Goal: Transaction & Acquisition: Purchase product/service

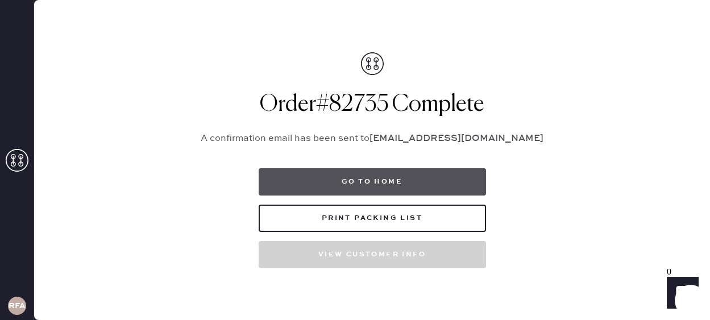
click at [351, 181] on button "Go to home" at bounding box center [371, 181] width 227 height 27
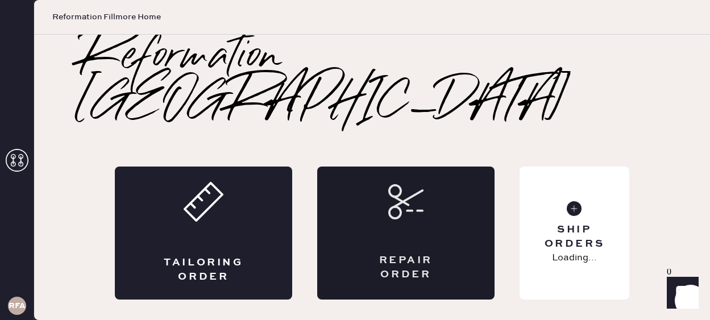
click at [469, 173] on div "Repair Order" at bounding box center [405, 232] width 177 height 133
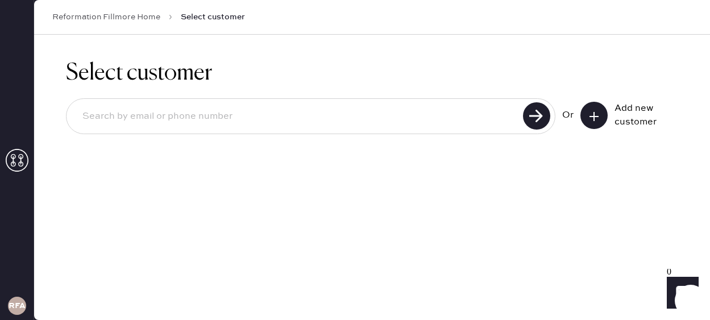
click at [365, 123] on input at bounding box center [296, 116] width 446 height 26
click at [349, 122] on input at bounding box center [296, 116] width 446 height 26
type input "[PERSON_NAME][EMAIL_ADDRESS][DOMAIN_NAME]"
click at [207, 126] on input "[PERSON_NAME][EMAIL_ADDRESS][DOMAIN_NAME]" at bounding box center [296, 116] width 446 height 26
click at [536, 112] on use at bounding box center [536, 115] width 27 height 27
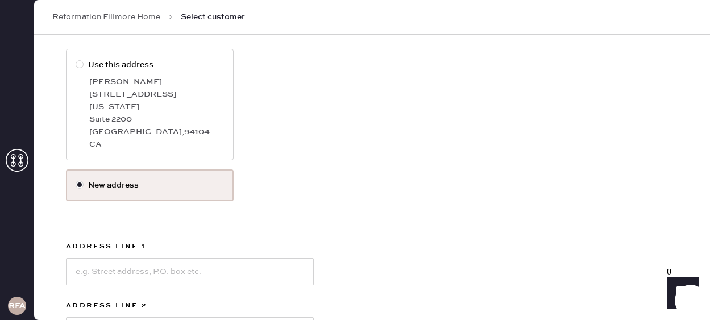
scroll to position [165, 0]
click at [177, 124] on div "[GEOGRAPHIC_DATA] , 94104" at bounding box center [156, 130] width 135 height 12
click at [76, 57] on input "Use this address" at bounding box center [76, 57] width 1 height 1
radio input "true"
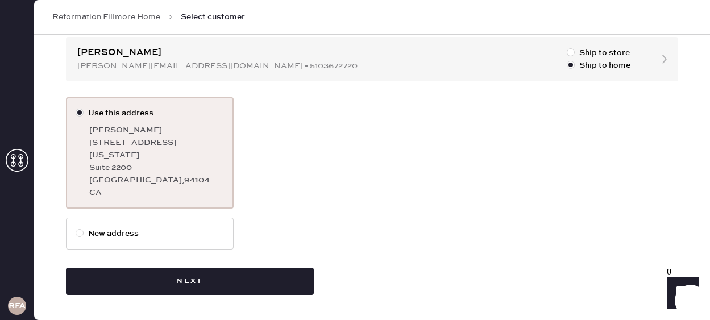
scroll to position [103, 0]
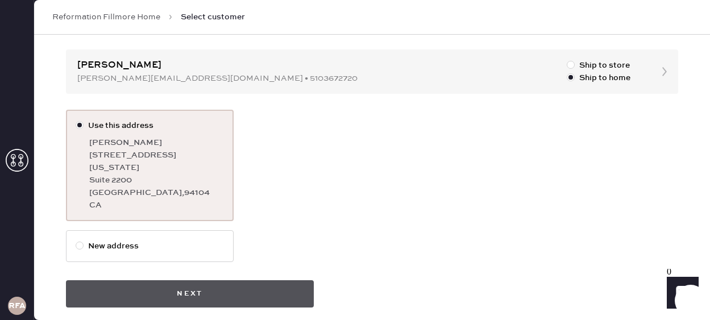
click at [252, 280] on button "Next" at bounding box center [190, 293] width 248 height 27
click at [193, 285] on button "Next" at bounding box center [190, 293] width 248 height 27
click at [165, 282] on button "Next" at bounding box center [190, 293] width 248 height 27
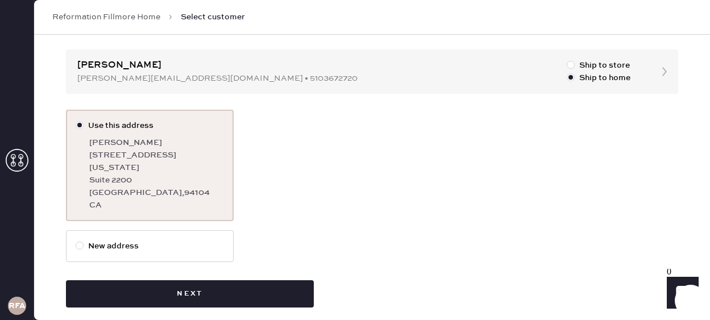
click at [147, 134] on label "Use this address [PERSON_NAME] [STREET_ADDRESS][US_STATE]" at bounding box center [150, 165] width 168 height 111
click at [76, 120] on input "Use this address" at bounding box center [76, 119] width 1 height 1
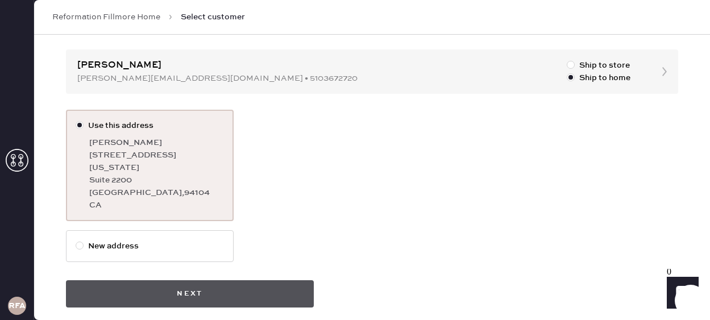
click at [202, 289] on button "Next" at bounding box center [190, 293] width 248 height 27
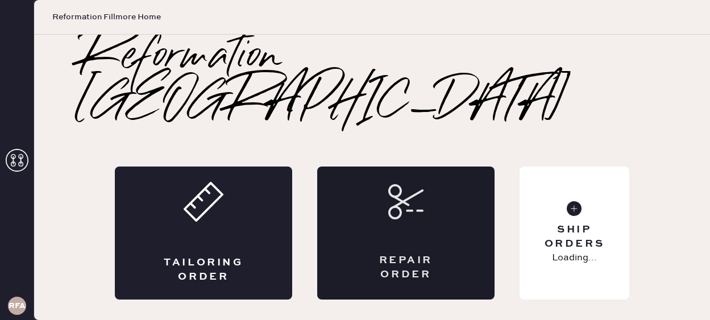
click at [406, 181] on div "Repair Order" at bounding box center [405, 232] width 177 height 133
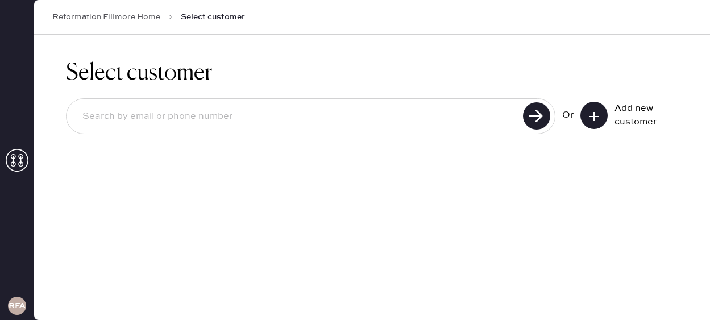
click at [264, 109] on input at bounding box center [296, 116] width 446 height 26
type input "[PERSON_NAME][EMAIL_ADDRESS][DOMAIN_NAME]"
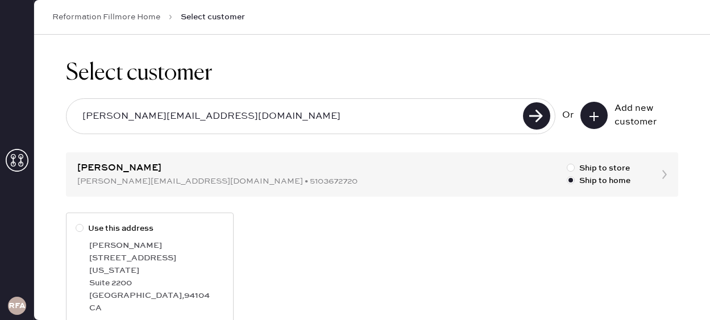
click at [118, 256] on div "[STREET_ADDRESS][US_STATE]" at bounding box center [156, 264] width 135 height 25
click at [76, 223] on input "Use this address" at bounding box center [76, 222] width 1 height 1
radio input "true"
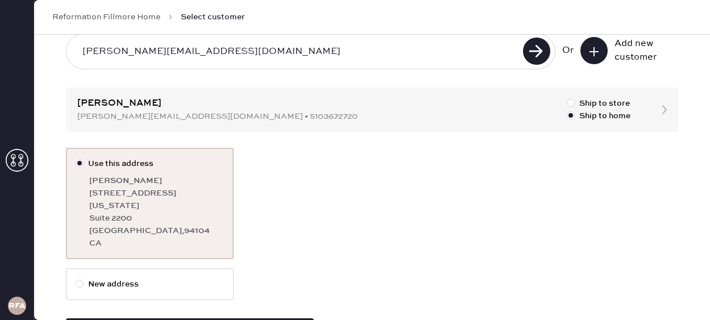
scroll to position [103, 0]
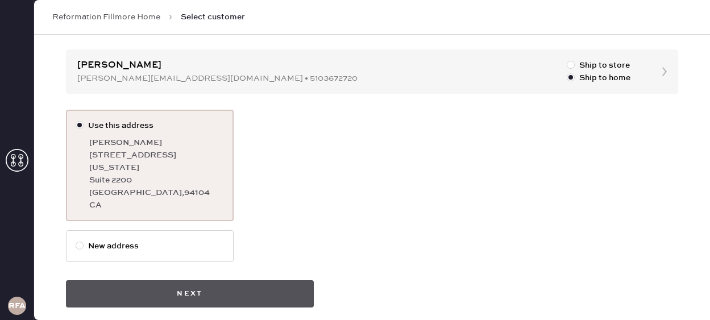
click at [146, 290] on button "Next" at bounding box center [190, 293] width 248 height 27
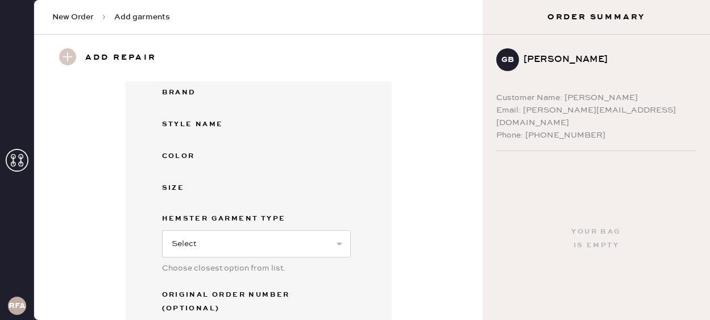
scroll to position [178, 0]
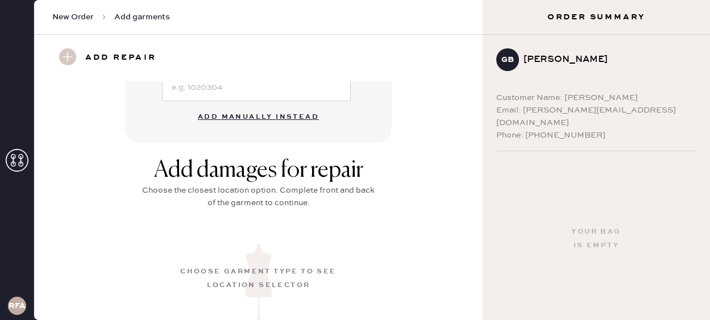
click at [263, 107] on button "Add manually instead" at bounding box center [258, 117] width 135 height 23
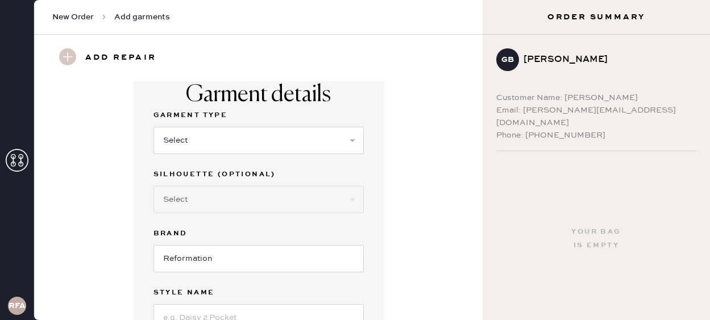
scroll to position [18, 0]
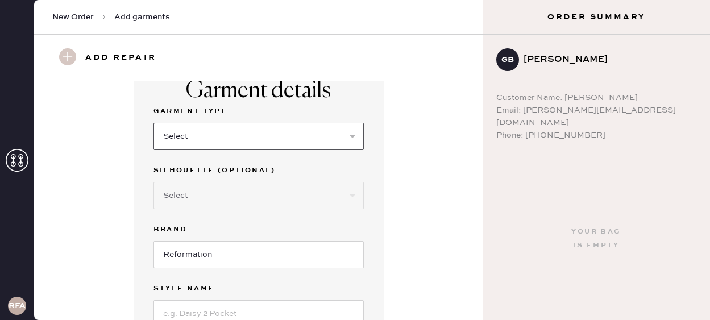
click at [178, 144] on select "Select Basic Skirt Jeans Leggings Pants Shorts Basic Sleeved Dress Basic Sleeve…" at bounding box center [258, 136] width 210 height 27
select select "4"
click at [153, 123] on select "Select Basic Skirt Jeans Leggings Pants Shorts Basic Sleeved Dress Basic Sleeve…" at bounding box center [258, 136] width 210 height 27
click at [191, 207] on select "Select Joggers Shorts Cropped Flare Boot Cut Straight Skinny Other" at bounding box center [258, 195] width 210 height 27
select select "12"
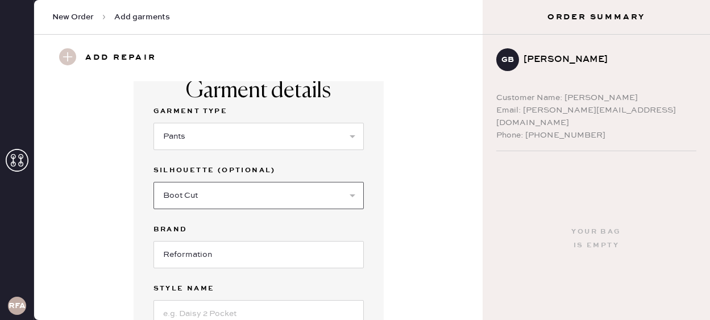
click at [153, 182] on select "Select Joggers Shorts Cropped Flare Boot Cut Straight Skinny Other" at bounding box center [258, 195] width 210 height 27
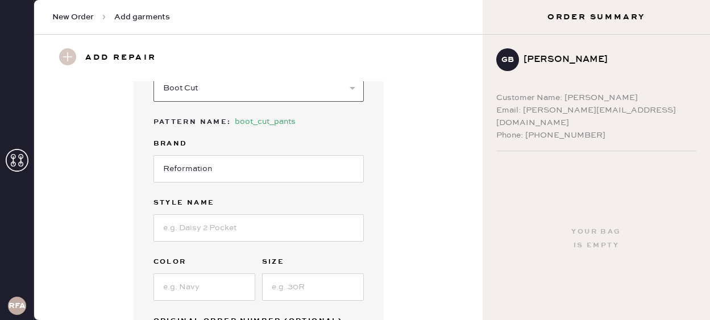
scroll to position [127, 0]
click at [182, 224] on input at bounding box center [258, 226] width 210 height 27
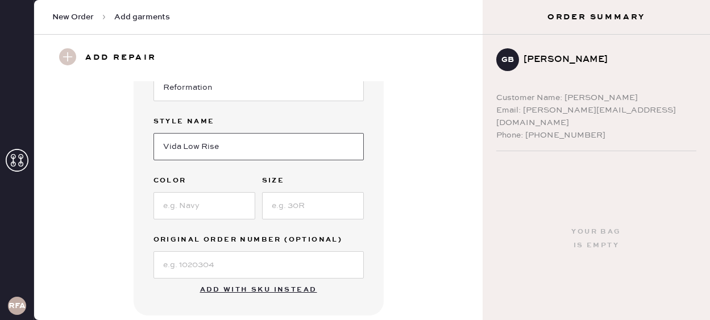
scroll to position [231, 0]
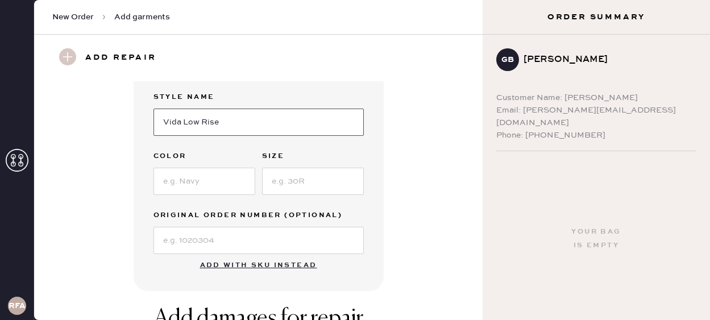
type input "Vida Low Rise"
click at [187, 174] on input at bounding box center [204, 181] width 102 height 27
type input "P"
type input "Black"
click at [320, 178] on input at bounding box center [313, 181] width 102 height 27
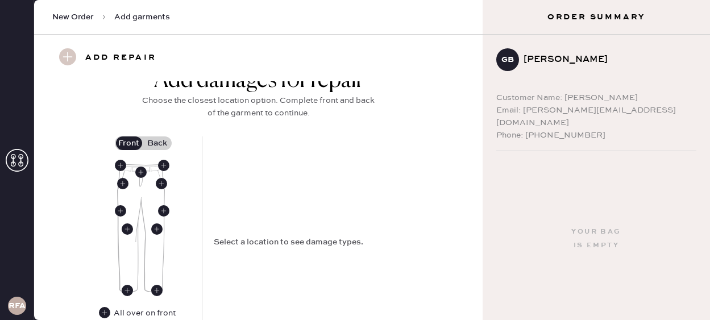
scroll to position [471, 0]
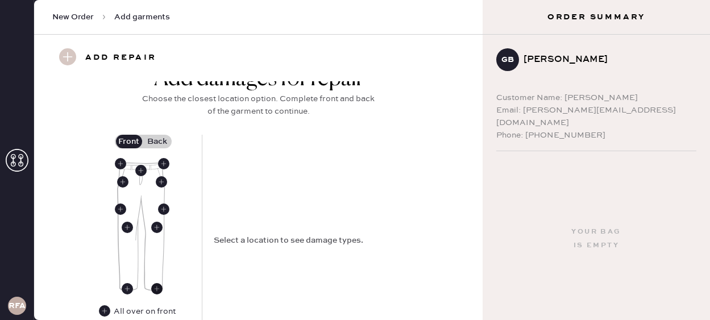
type input "0"
click at [157, 287] on use at bounding box center [156, 288] width 11 height 11
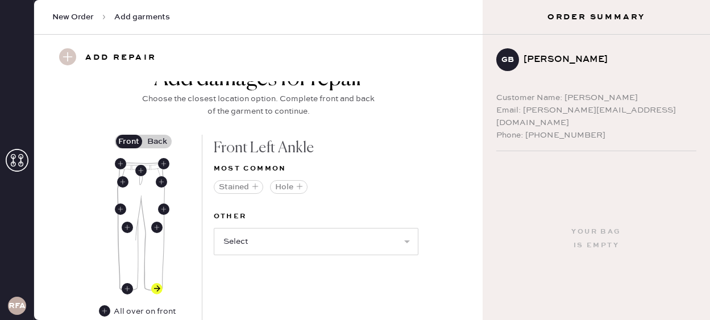
click at [156, 138] on label "Back" at bounding box center [157, 142] width 28 height 14
click at [157, 141] on input "Back" at bounding box center [157, 141] width 0 height 0
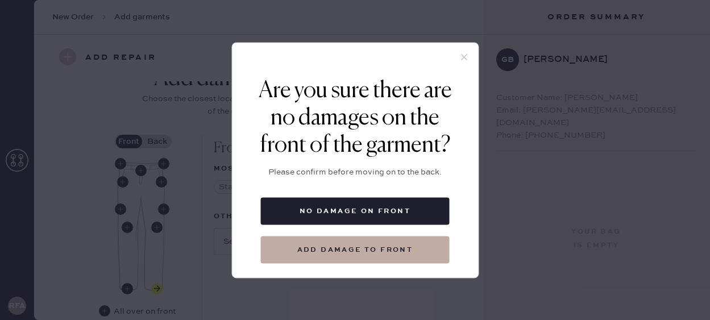
click at [460, 54] on icon at bounding box center [463, 57] width 10 height 10
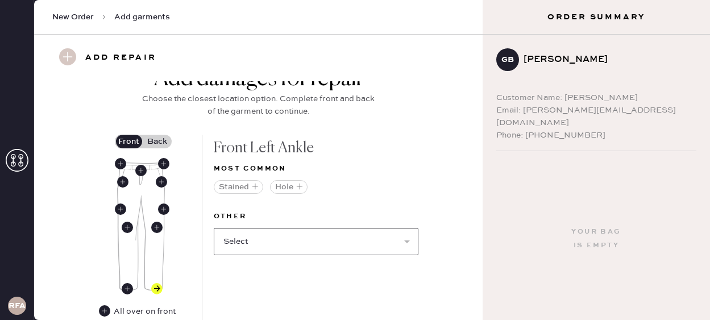
click at [286, 244] on select "Select Broken / Ripped Hem Broken Beads Broken Belt Loop Broken Button Broken E…" at bounding box center [316, 241] width 205 height 27
select select "1756"
click at [214, 228] on select "Select Broken / Ripped Hem Broken Beads Broken Belt Loop Broken Button Broken E…" at bounding box center [316, 241] width 205 height 27
select select
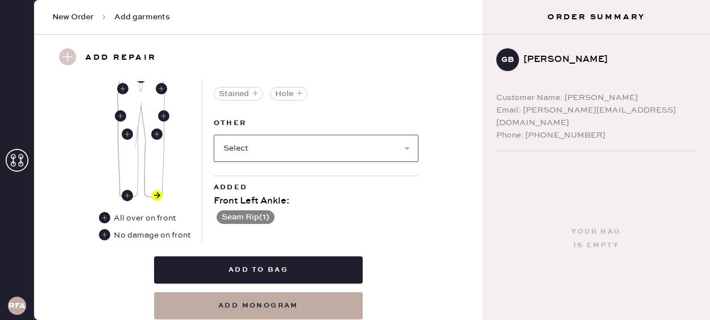
scroll to position [508, 0]
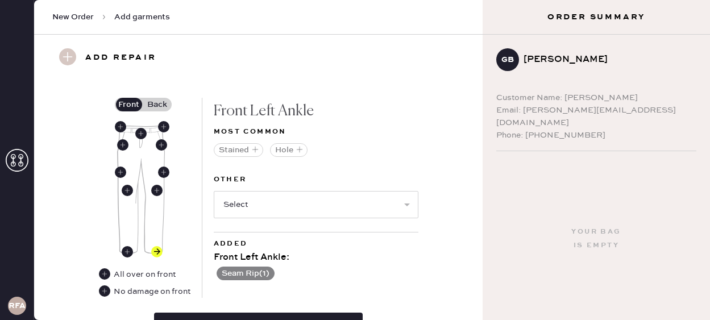
click at [152, 101] on label "Back" at bounding box center [157, 105] width 28 height 14
click at [157, 105] on input "Back" at bounding box center [157, 105] width 0 height 0
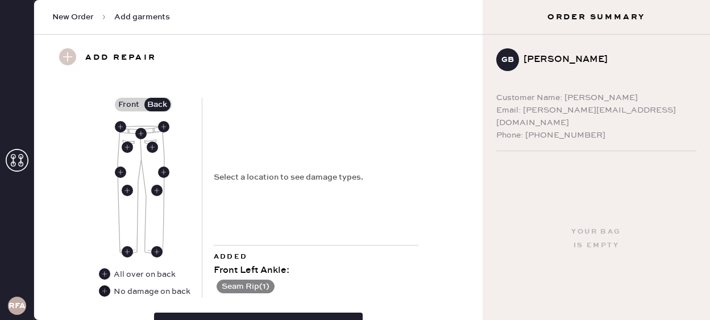
click at [103, 292] on use at bounding box center [104, 290] width 11 height 11
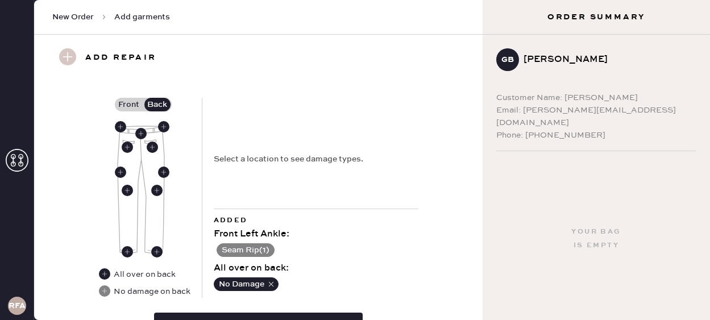
scroll to position [604, 0]
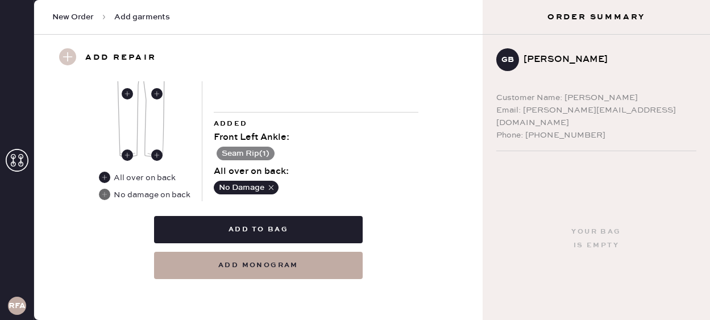
click at [103, 197] on use at bounding box center [104, 194] width 11 height 11
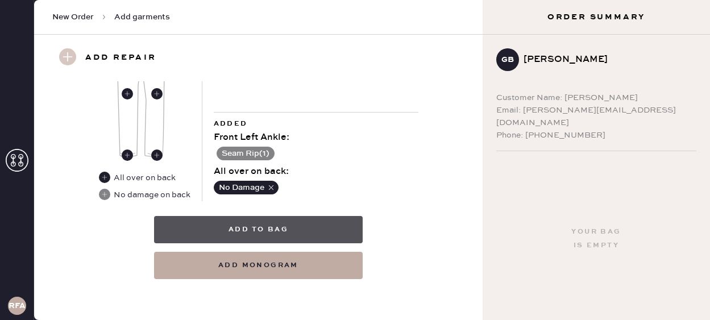
click at [277, 233] on button "Add to bag" at bounding box center [258, 229] width 209 height 27
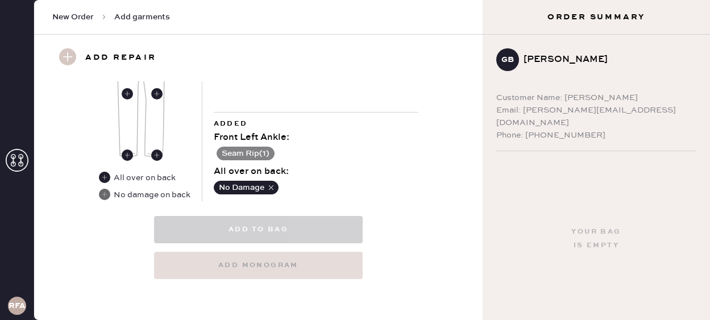
click at [103, 194] on use at bounding box center [104, 194] width 11 height 11
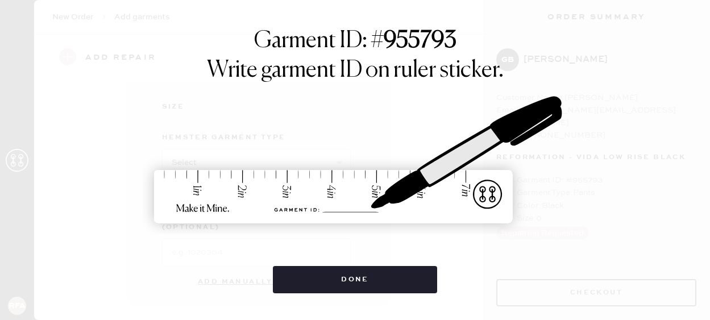
scroll to position [239, 0]
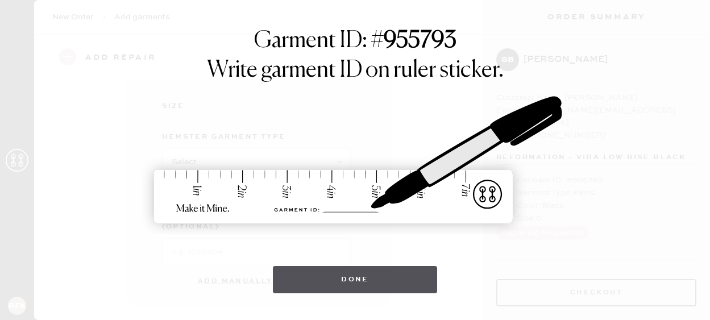
click at [299, 274] on button "Done" at bounding box center [355, 279] width 164 height 27
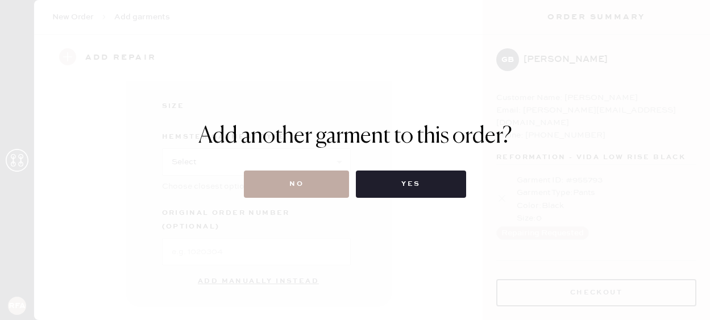
click at [302, 193] on button "No" at bounding box center [296, 183] width 105 height 27
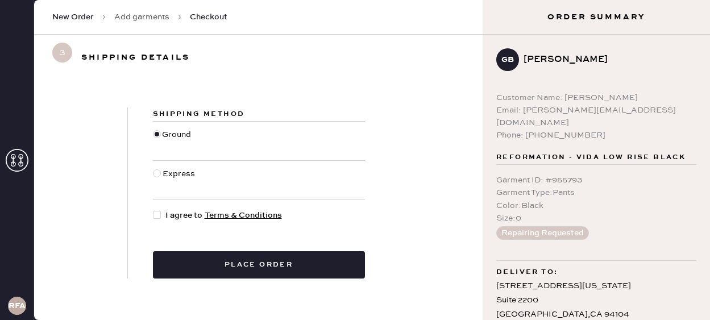
click at [153, 173] on div at bounding box center [157, 173] width 8 height 8
click at [153, 168] on input "Express" at bounding box center [153, 168] width 1 height 1
radio input "true"
click at [158, 215] on div at bounding box center [157, 215] width 8 height 8
click at [153, 210] on input "I agree to Terms & Conditions" at bounding box center [153, 209] width 1 height 1
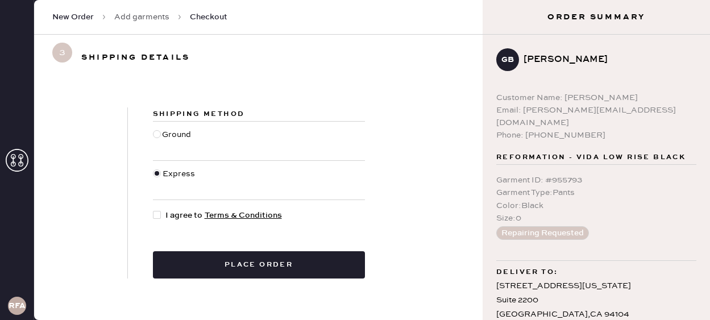
checkbox input "true"
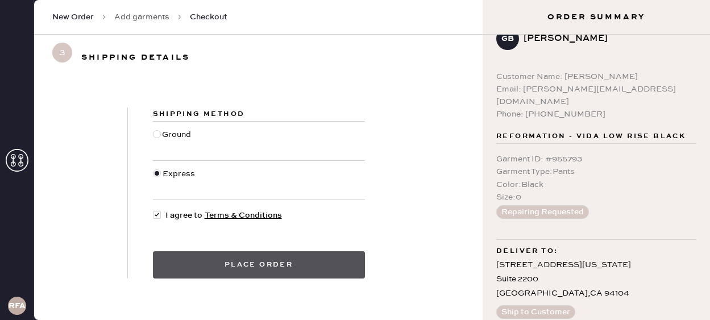
click at [294, 268] on button "Place order" at bounding box center [259, 264] width 212 height 27
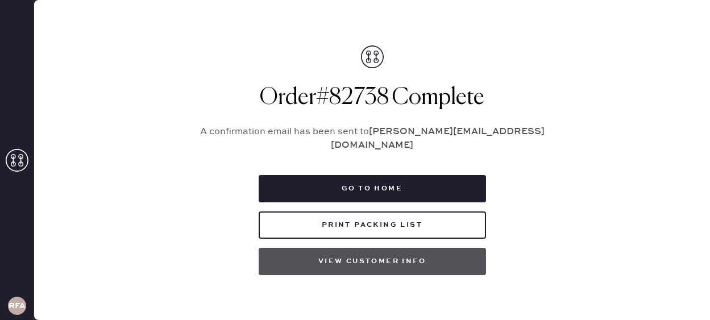
click at [397, 261] on button "View customer info" at bounding box center [371, 261] width 227 height 27
